Goal: Use online tool/utility

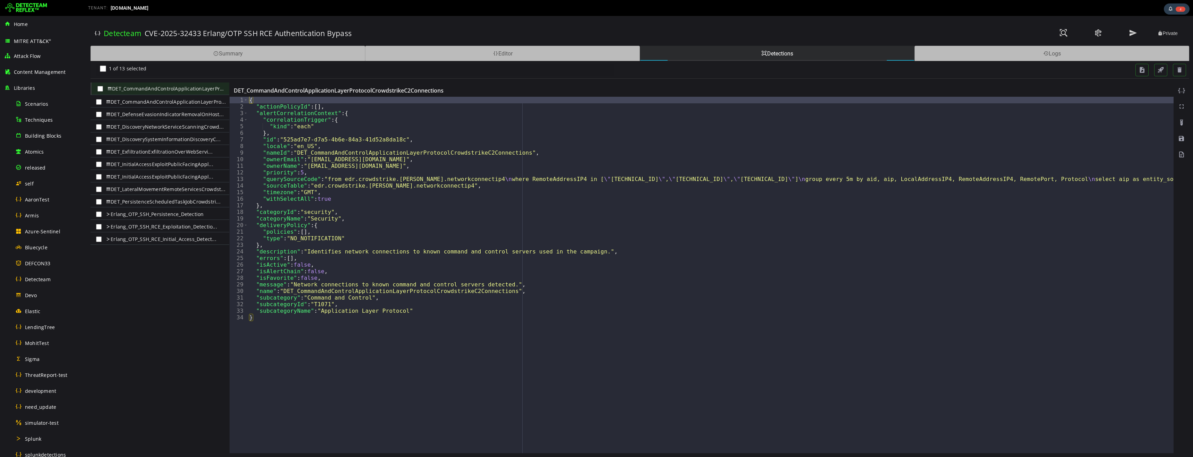
scroll to position [213, 0]
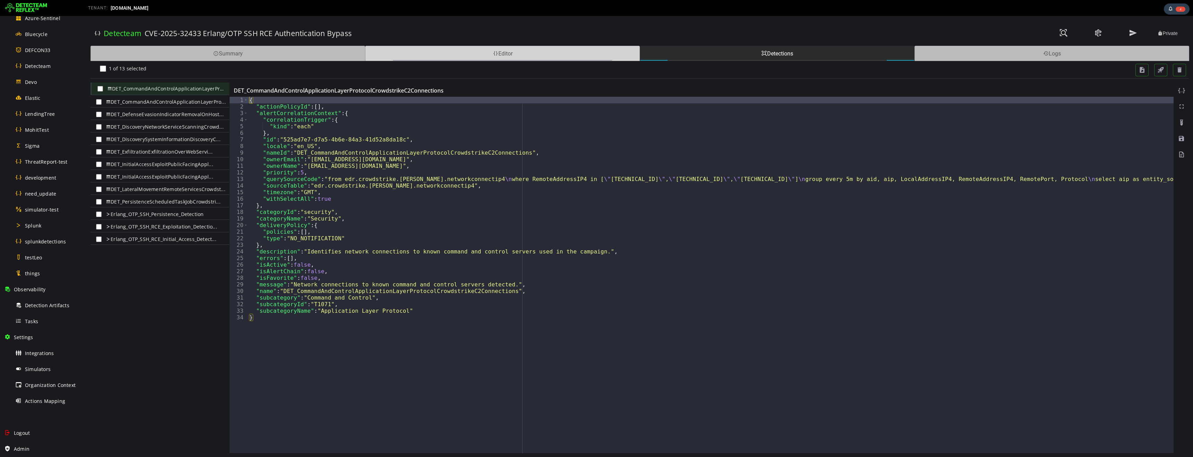
click at [433, 56] on div "Editor" at bounding box center [502, 53] width 275 height 15
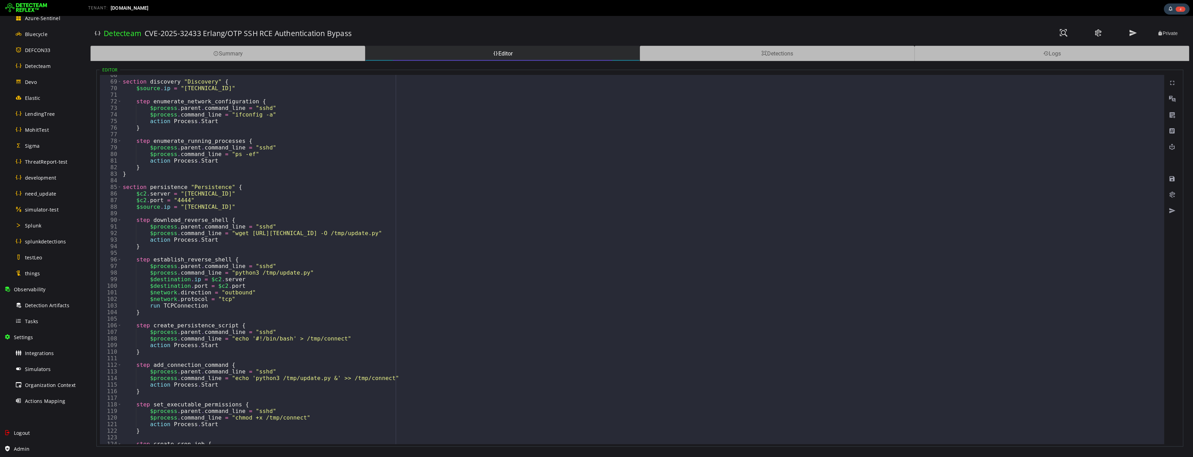
scroll to position [445, 0]
click at [285, 232] on div "section discovery "Discovery" { $source . ip = "43.87.119.62" step enumerate_ne…" at bounding box center [953, 263] width 1664 height 383
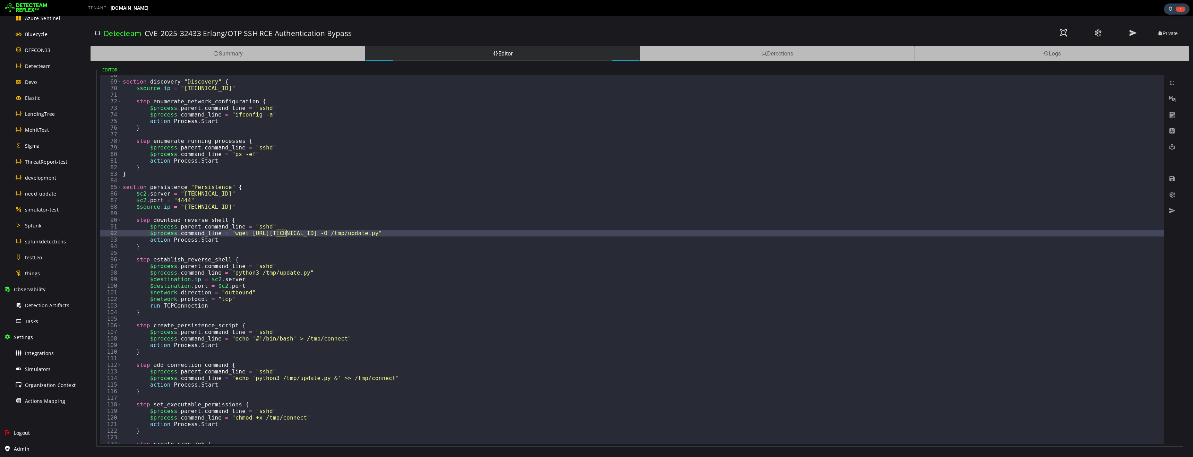
click at [285, 232] on div "section discovery "Discovery" { $source . ip = "43.87.119.62" step enumerate_ne…" at bounding box center [953, 263] width 1664 height 383
click at [237, 232] on div "section discovery "Discovery" { $source . ip = "43.87.119.62" step enumerate_ne…" at bounding box center [953, 263] width 1664 height 383
type textarea "**********"
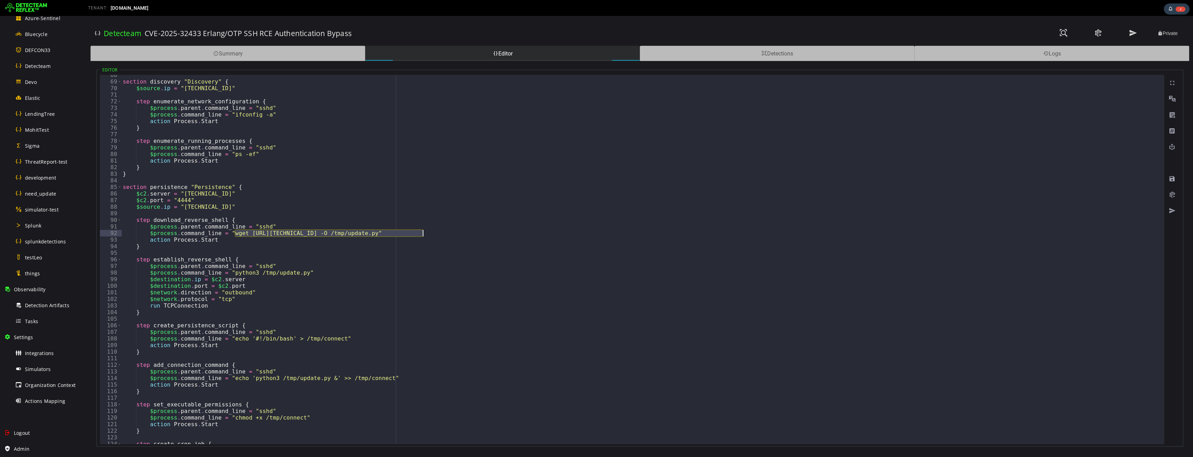
drag, startPoint x: 237, startPoint y: 232, endPoint x: 424, endPoint y: 234, distance: 187.0
click at [424, 234] on div "section discovery "Discovery" { $source . ip = "43.87.119.62" step enumerate_ne…" at bounding box center [953, 263] width 1664 height 383
